Goal: Information Seeking & Learning: Learn about a topic

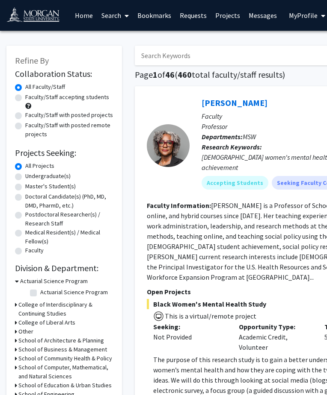
click at [196, 56] on input "Search Keywords" at bounding box center [303, 56] width 336 height 20
paste input "Blessing Ojeme"
type input "Blessing Ojeme"
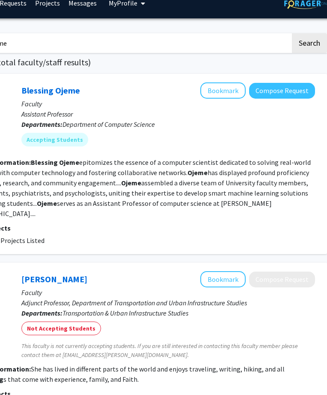
scroll to position [15, 180]
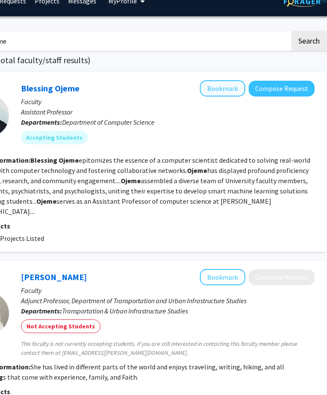
click at [218, 87] on button "Bookmark" at bounding box center [222, 88] width 45 height 16
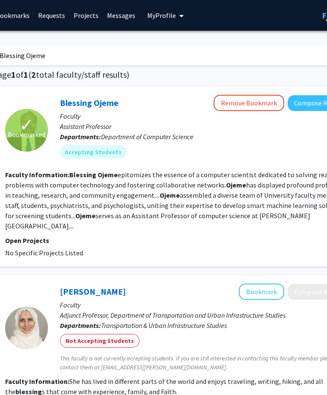
scroll to position [0, 142]
click at [98, 61] on input "Blessing Ojeme" at bounding box center [161, 56] width 336 height 20
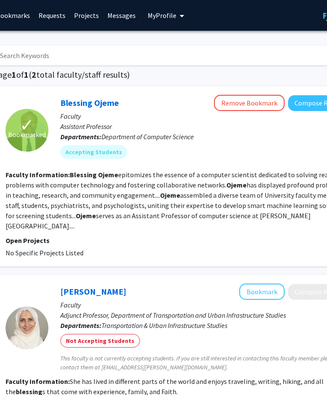
paste input "Md Rahman,"
type input "[PERSON_NAME]"
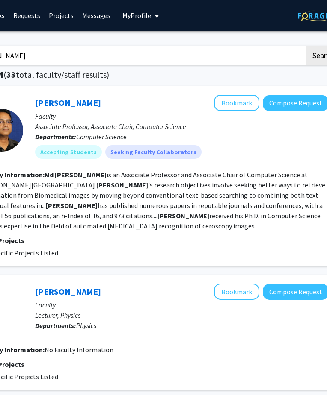
scroll to position [0, 166]
click at [138, 48] on input "[PERSON_NAME]" at bounding box center [136, 56] width 336 height 20
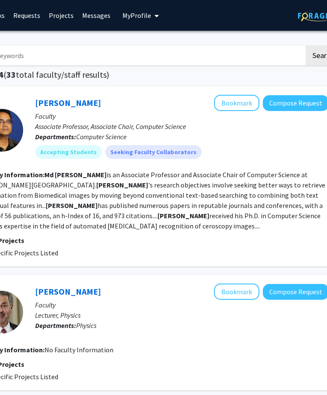
scroll to position [0, 0]
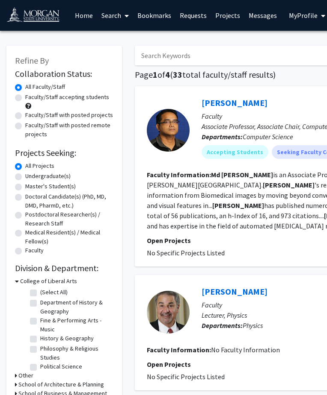
paste input "[PERSON_NAME]"
type input "[PERSON_NAME]"
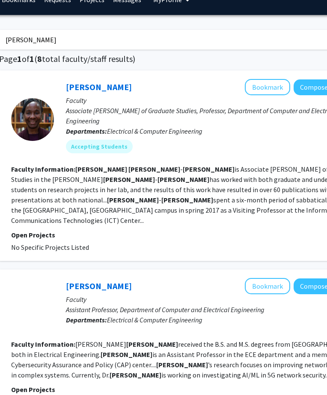
scroll to position [21, 136]
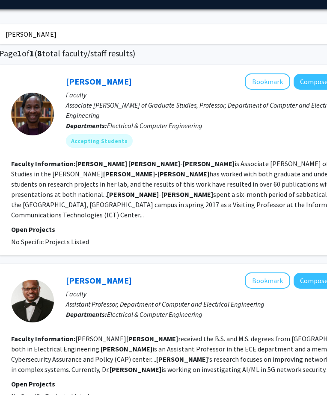
click at [109, 164] on fg-read-more "Arlene Cole - Rhodes is Associate Dean of Graduate Studies in the Clarence M. C…" at bounding box center [183, 189] width 345 height 60
click at [275, 86] on button "Bookmark" at bounding box center [267, 82] width 45 height 16
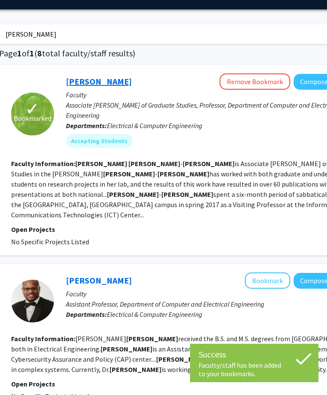
click at [85, 83] on link "[PERSON_NAME]" at bounding box center [99, 81] width 66 height 11
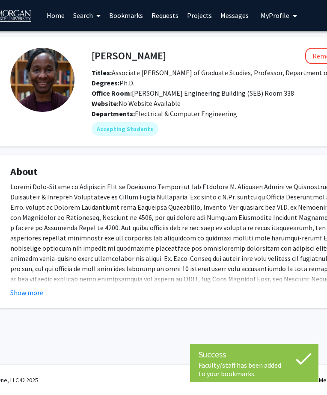
scroll to position [0, 28]
click at [34, 293] on button "Show more" at bounding box center [26, 293] width 33 height 10
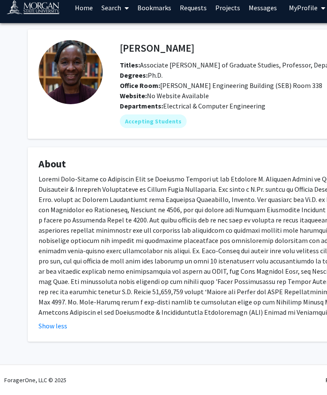
scroll to position [9, 0]
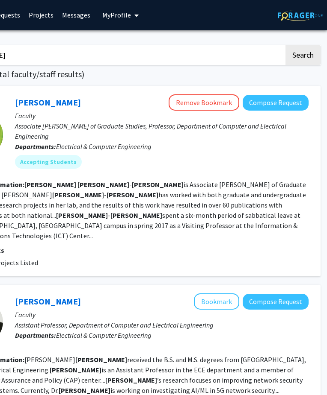
scroll to position [0, 186]
click at [263, 111] on button "Compose Request" at bounding box center [275, 103] width 66 height 16
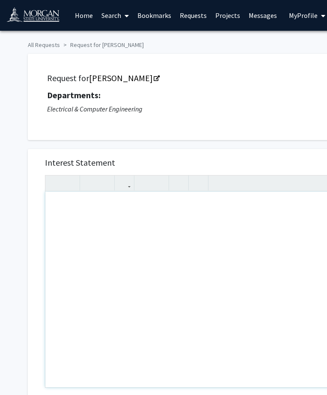
click at [98, 232] on div "Note to users with screen readers: Please press Alt+0 or Option+0 to deactivate…" at bounding box center [197, 290] width 305 height 196
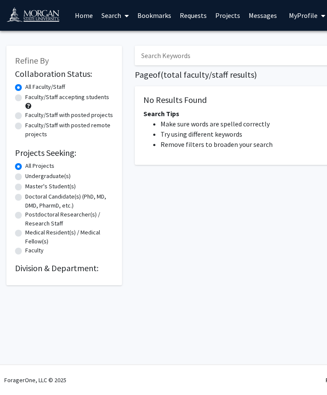
scroll to position [0, 141]
click at [78, 14] on link "Home" at bounding box center [84, 15] width 27 height 30
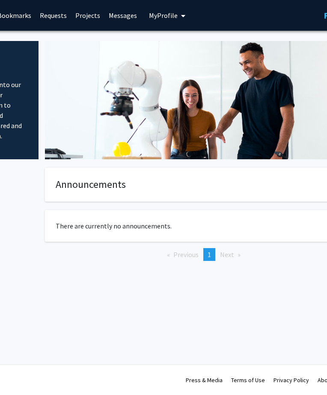
scroll to position [0, 131]
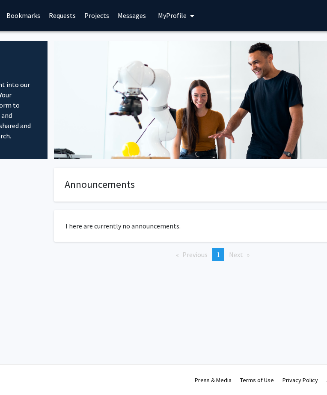
click at [94, 23] on link "Projects" at bounding box center [96, 15] width 33 height 30
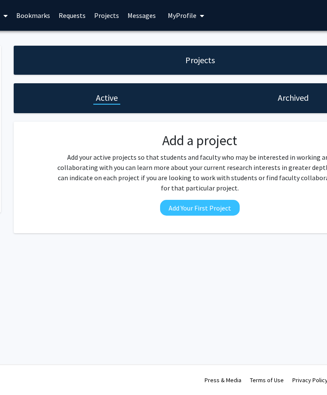
scroll to position [0, 115]
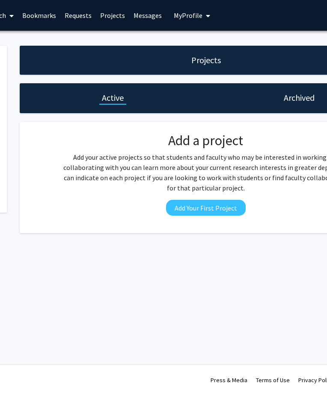
click at [80, 15] on link "Requests" at bounding box center [77, 15] width 35 height 30
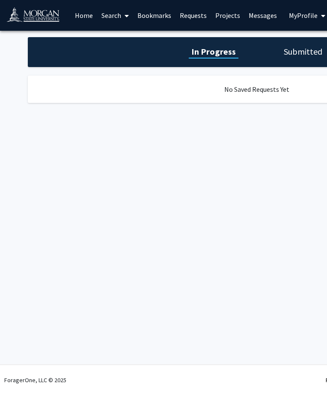
click at [115, 18] on link "Search" at bounding box center [115, 15] width 36 height 30
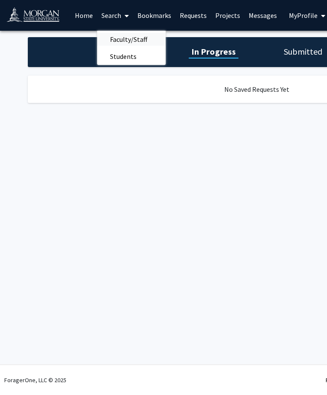
click at [119, 42] on span "Faculty/Staff" at bounding box center [128, 39] width 63 height 17
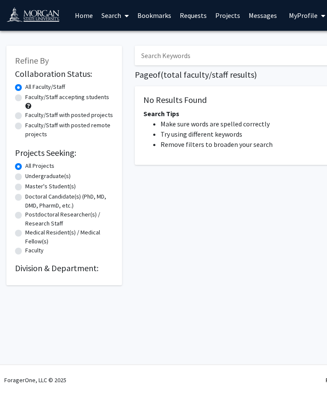
click at [153, 58] on input "Search Keywords" at bounding box center [303, 56] width 336 height 20
paste input "[PERSON_NAME]"
type input "[PERSON_NAME]"
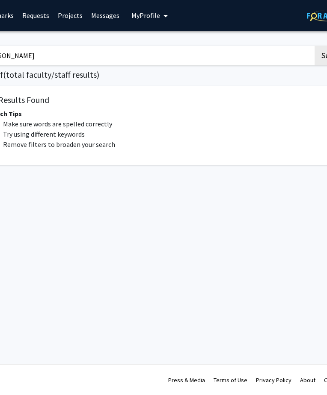
scroll to position [0, 159]
click at [330, 57] on button "Search" at bounding box center [330, 56] width 35 height 20
click at [324, 56] on button "Search" at bounding box center [330, 56] width 35 height 20
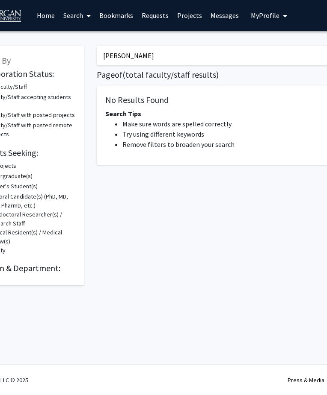
scroll to position [0, 38]
click at [44, 17] on link "Home" at bounding box center [45, 15] width 27 height 30
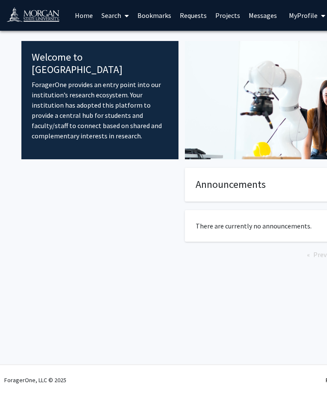
click at [118, 15] on link "Search" at bounding box center [115, 15] width 36 height 30
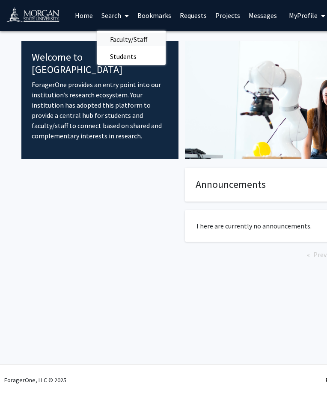
click at [119, 40] on span "Faculty/Staff" at bounding box center [128, 39] width 63 height 17
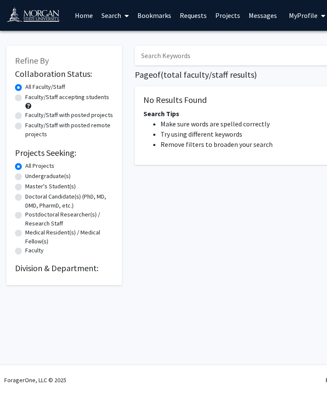
click at [41, 159] on form "Collaboration Status: Collaboration Status All Faculty/Staff Collaboration Stat…" at bounding box center [64, 163] width 98 height 188
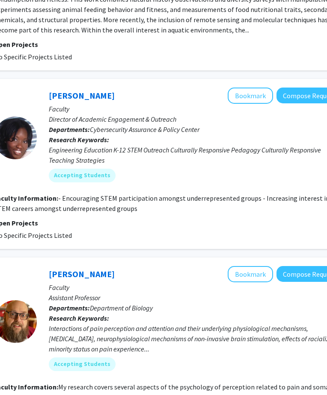
scroll to position [4095, 153]
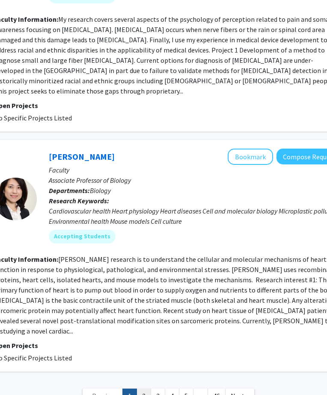
click at [147, 389] on link "2" at bounding box center [143, 396] width 15 height 15
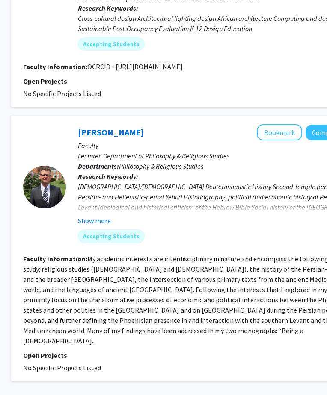
scroll to position [2003, 124]
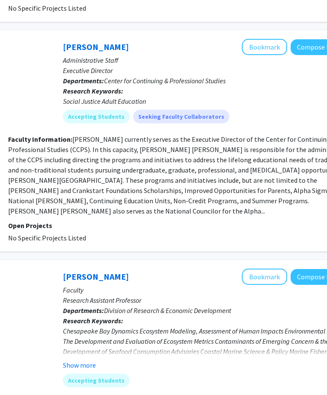
scroll to position [944, 139]
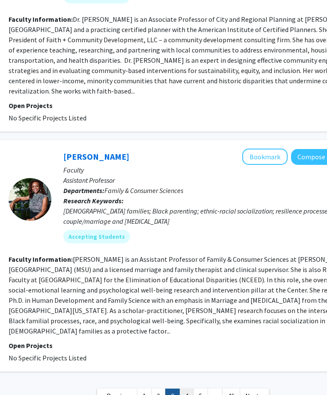
click at [186, 389] on link "4" at bounding box center [186, 396] width 15 height 15
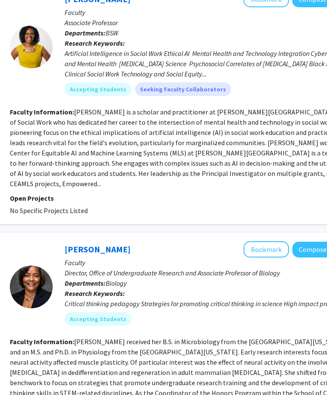
scroll to position [575, 137]
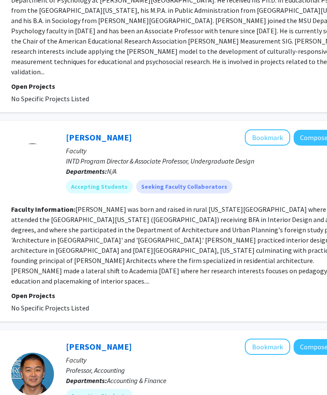
scroll to position [1434, 136]
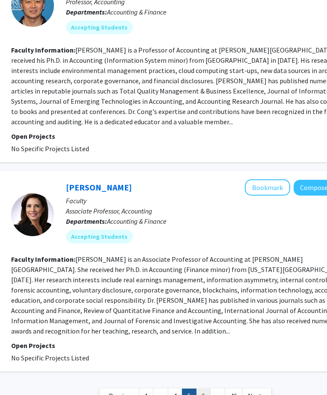
click at [198, 389] on link "6" at bounding box center [203, 396] width 15 height 15
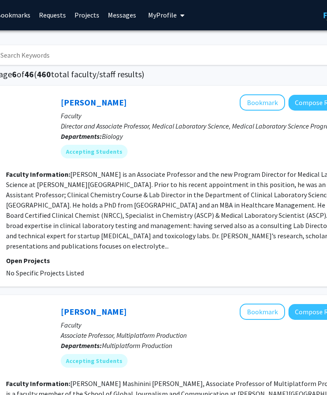
scroll to position [0, 143]
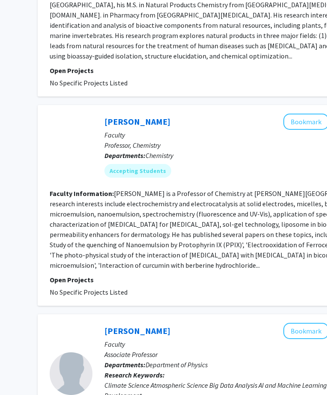
scroll to position [1074, 97]
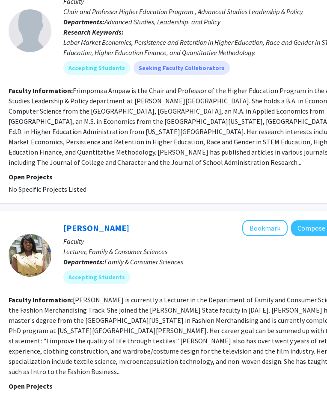
scroll to position [1842, 138]
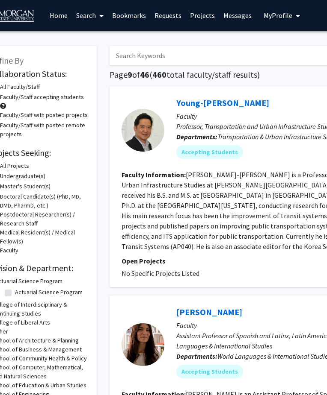
scroll to position [0, 84]
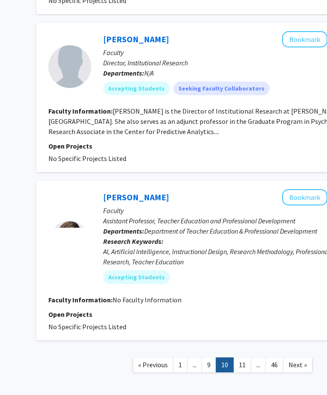
scroll to position [1534, 98]
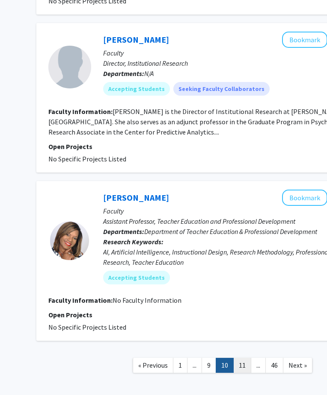
click at [241, 358] on link "11" at bounding box center [242, 365] width 18 height 15
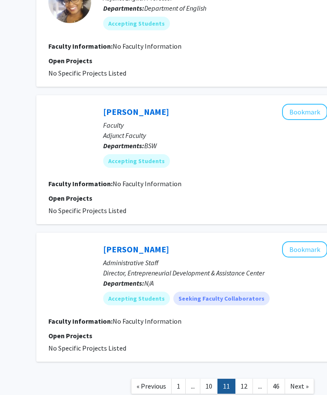
scroll to position [1203, 98]
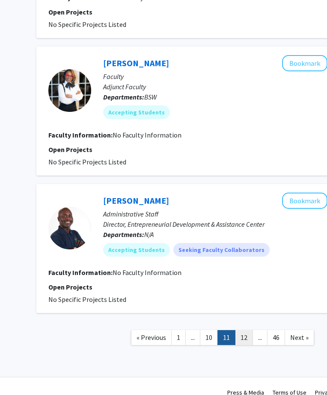
click at [242, 330] on link "12" at bounding box center [244, 337] width 18 height 15
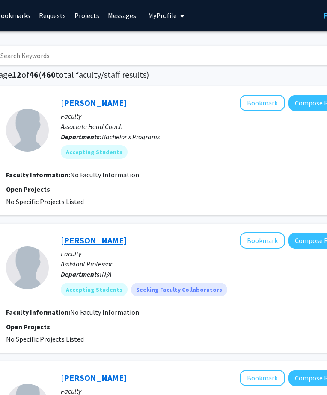
scroll to position [0, 155]
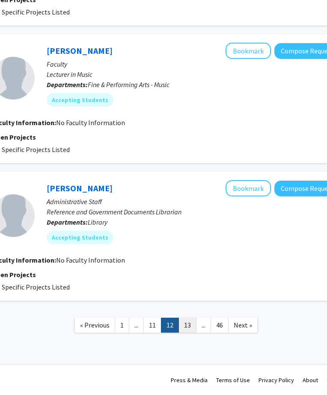
click at [192, 327] on link "13" at bounding box center [187, 325] width 18 height 15
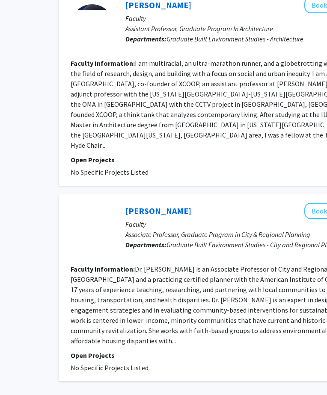
scroll to position [1558, 76]
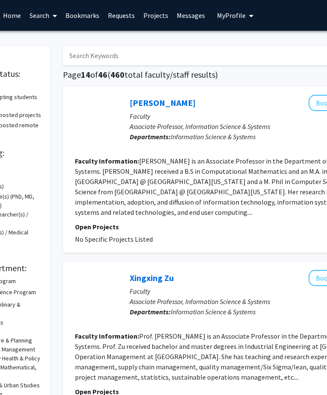
scroll to position [1, 73]
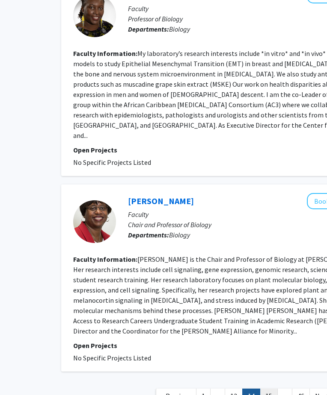
click at [265, 389] on link "15" at bounding box center [269, 396] width 18 height 15
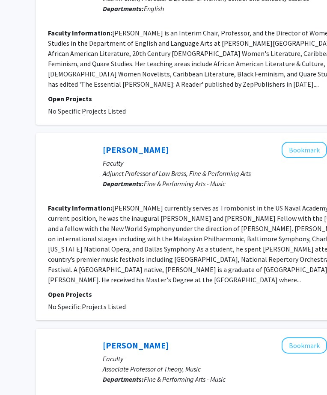
scroll to position [633, 99]
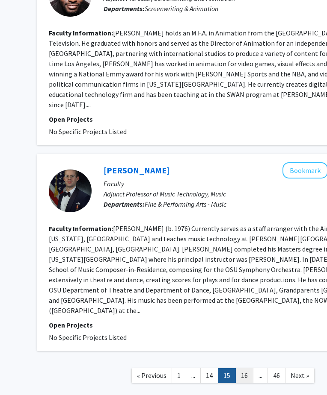
click at [240, 369] on link "16" at bounding box center [244, 376] width 18 height 15
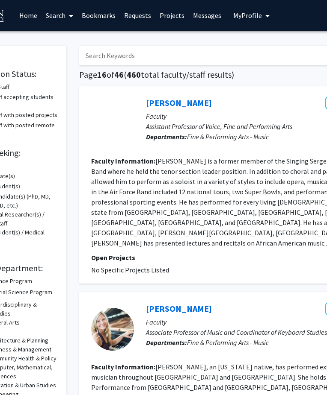
scroll to position [0, 56]
click at [107, 18] on link "Bookmarks" at bounding box center [98, 15] width 42 height 30
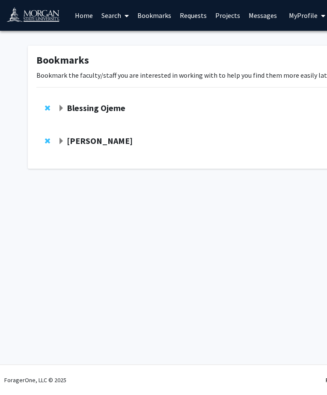
click at [95, 140] on strong "[PERSON_NAME]" at bounding box center [100, 141] width 66 height 11
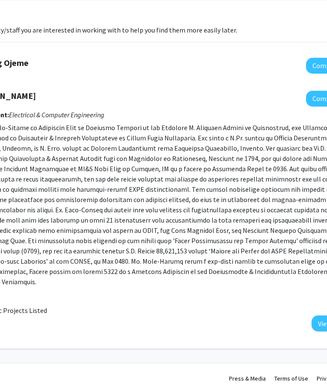
scroll to position [44, 97]
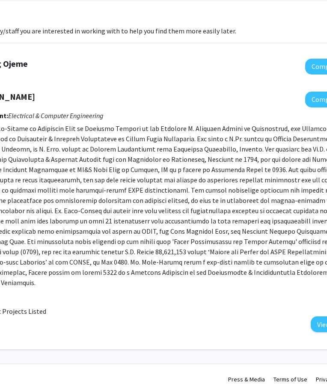
click at [50, 192] on p at bounding box center [169, 205] width 402 height 164
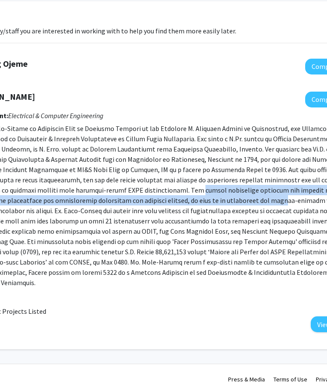
drag, startPoint x: 48, startPoint y: 192, endPoint x: 87, endPoint y: 203, distance: 40.8
click at [87, 203] on p at bounding box center [169, 205] width 402 height 164
drag, startPoint x: 49, startPoint y: 192, endPoint x: 241, endPoint y: 203, distance: 192.3
click at [241, 203] on p at bounding box center [169, 205] width 402 height 164
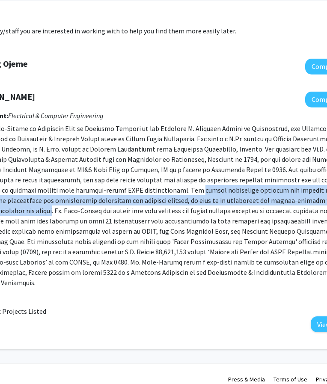
copy p "signal processing research has focused on developing beamforming and equalizati…"
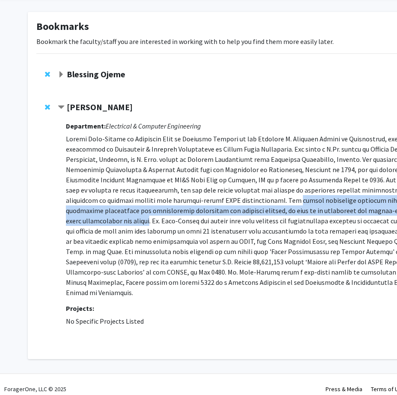
scroll to position [33, 0]
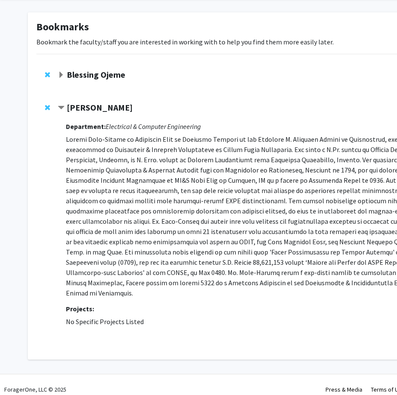
click at [162, 51] on div "Bookmarks Bookmark the faculty/staff you are interested in working with to help…" at bounding box center [256, 186] width 457 height 348
